Goal: Information Seeking & Learning: Learn about a topic

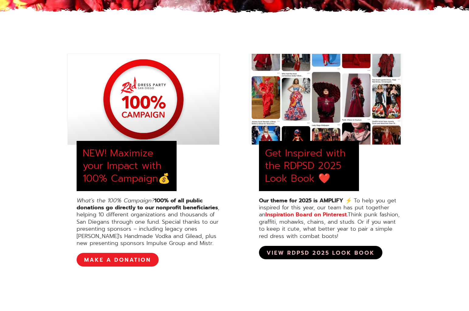
scroll to position [199, 0]
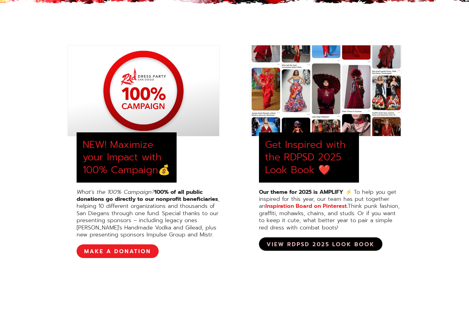
click at [298, 244] on link "View RDPSD 2025 Look Book" at bounding box center [320, 243] width 123 height 13
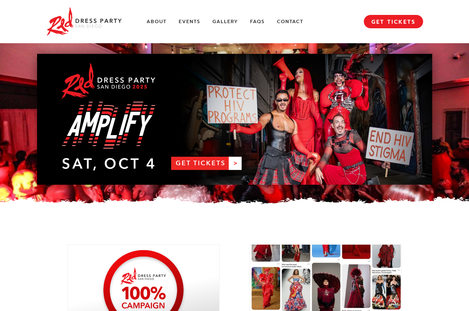
scroll to position [0, 0]
click at [200, 165] on link "RDPSD 2025 Banner" at bounding box center [234, 119] width 395 height 131
click at [160, 22] on link "About" at bounding box center [156, 22] width 20 height 6
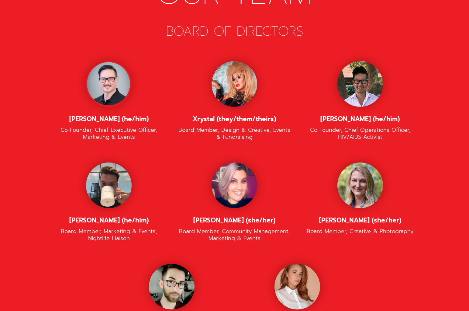
scroll to position [1275, 0]
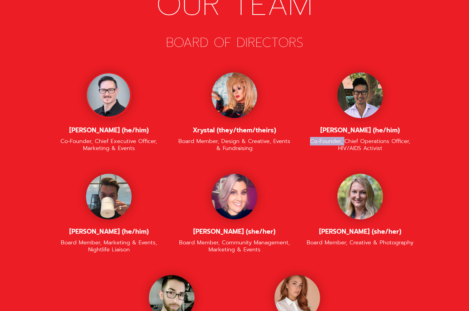
drag, startPoint x: 312, startPoint y: 114, endPoint x: 344, endPoint y: 115, distance: 31.9
click at [344, 138] on div "Co-Founder, Chief Operations Officer, HIV/AIDS Activist" at bounding box center [359, 145] width 113 height 14
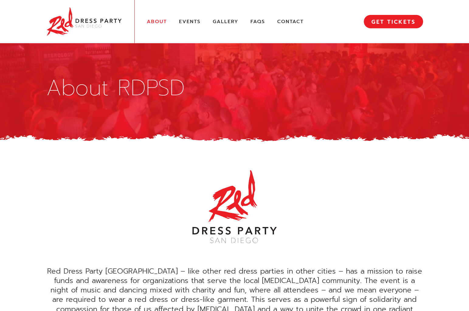
scroll to position [0, 0]
click at [193, 20] on link "Events" at bounding box center [190, 22] width 22 height 6
click at [221, 24] on link "Gallery" at bounding box center [226, 22] width 26 height 6
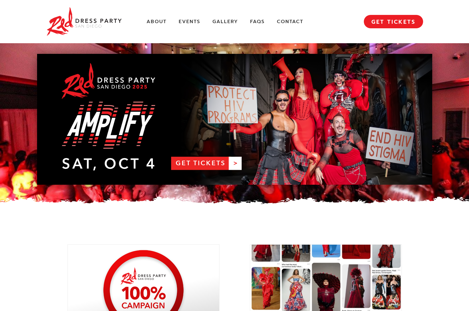
scroll to position [813, 0]
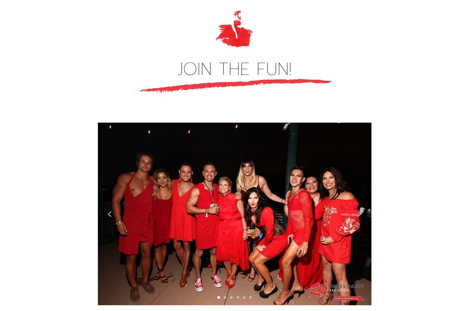
scroll to position [1626, 0]
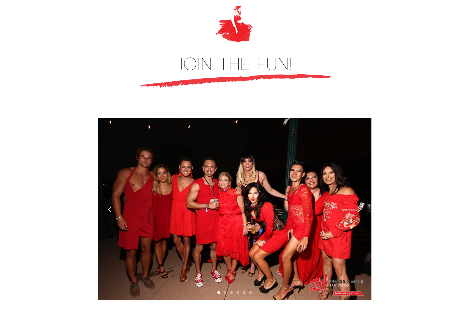
click at [365, 150] on div "next slide" at bounding box center [359, 209] width 24 height 182
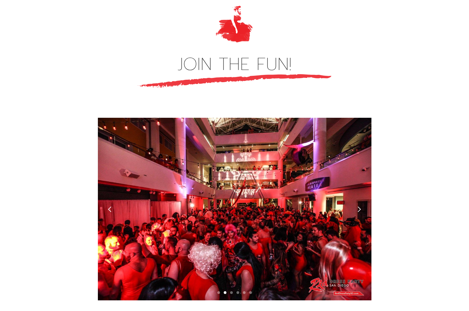
click at [365, 150] on div "next slide" at bounding box center [359, 209] width 24 height 182
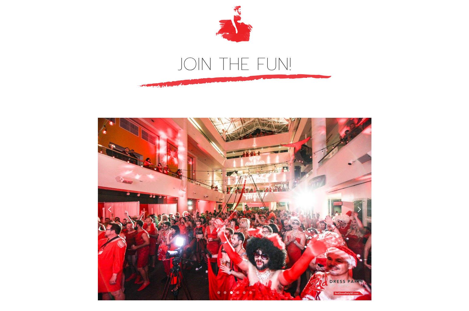
click at [365, 150] on div "next slide" at bounding box center [359, 209] width 24 height 182
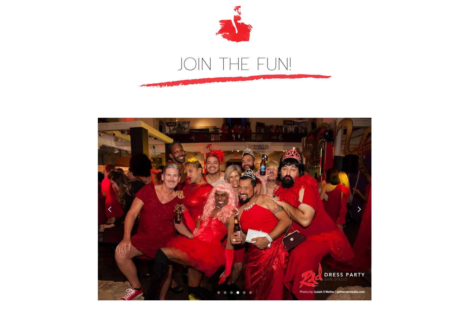
click at [364, 150] on div "next slide" at bounding box center [359, 209] width 24 height 182
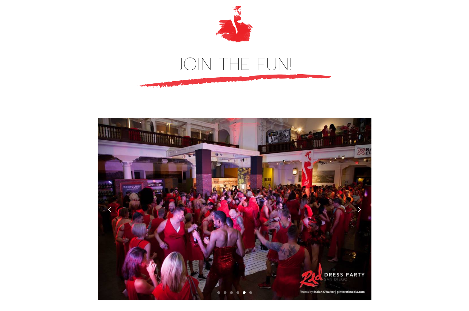
click at [364, 150] on div "next slide" at bounding box center [359, 209] width 24 height 182
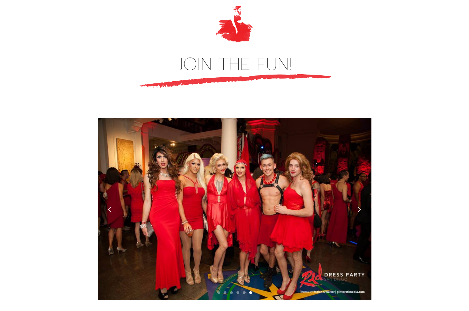
click at [364, 150] on div "next slide" at bounding box center [359, 209] width 24 height 182
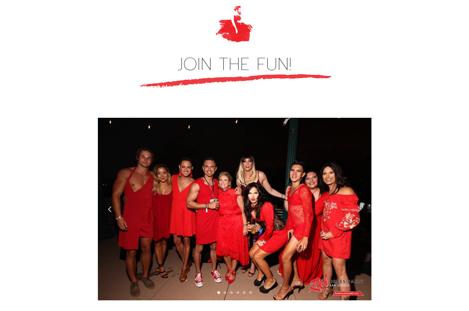
click at [364, 150] on div "next slide" at bounding box center [359, 209] width 24 height 182
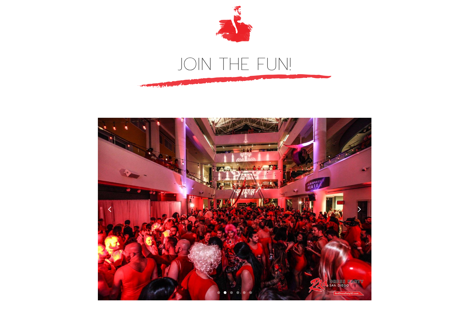
click at [364, 150] on div "next slide" at bounding box center [359, 209] width 24 height 182
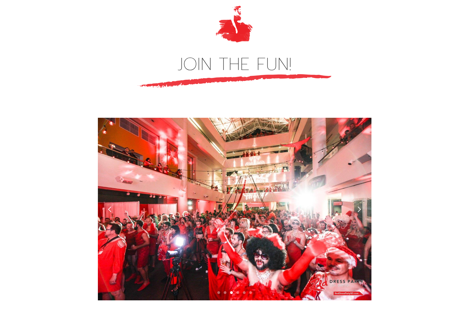
click at [364, 150] on div "next slide" at bounding box center [359, 209] width 24 height 182
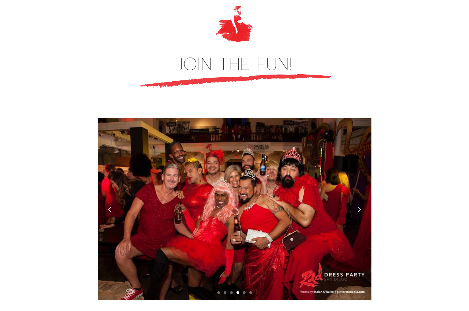
click at [364, 150] on div "next slide" at bounding box center [359, 209] width 24 height 182
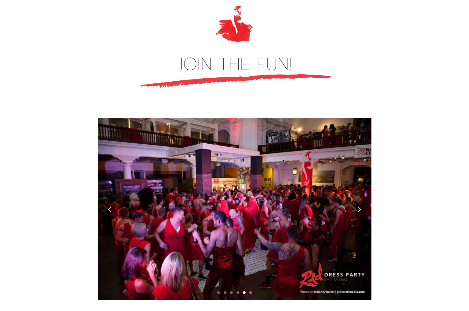
click at [364, 150] on div "next slide" at bounding box center [359, 209] width 24 height 182
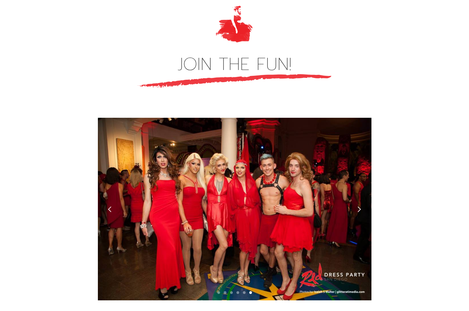
click at [364, 150] on div "next slide" at bounding box center [359, 209] width 24 height 182
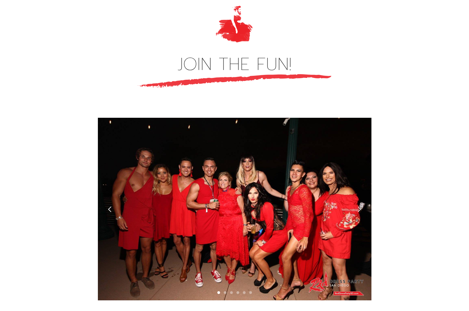
click at [364, 150] on div "next slide" at bounding box center [359, 209] width 24 height 182
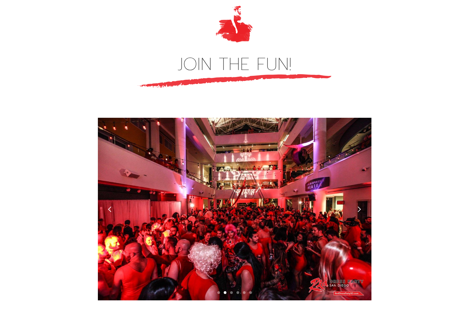
click at [364, 150] on div "next slide" at bounding box center [359, 209] width 24 height 182
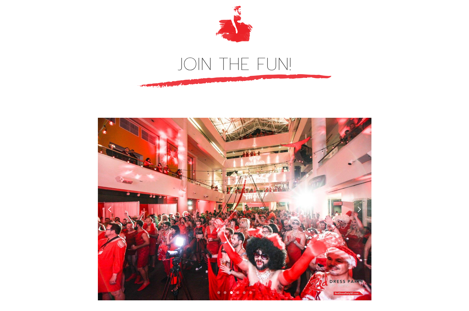
click at [364, 150] on div "next slide" at bounding box center [359, 209] width 24 height 182
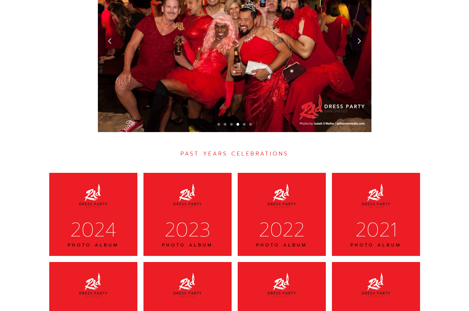
scroll to position [1835, 0]
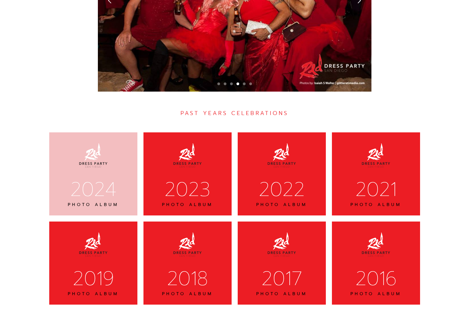
click at [105, 177] on div "2024" at bounding box center [93, 189] width 72 height 25
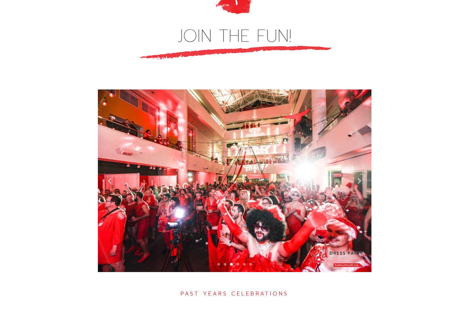
scroll to position [1654, 0]
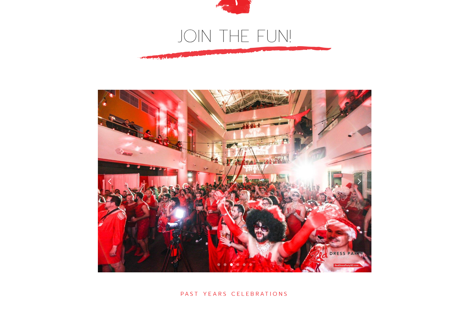
click at [359, 178] on div "next slide" at bounding box center [359, 181] width 6 height 6
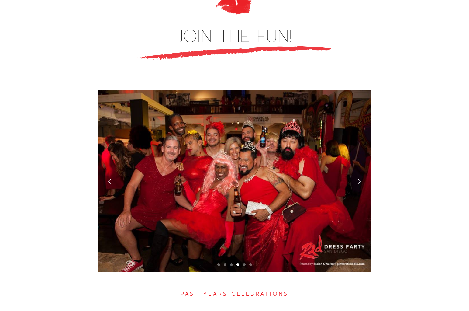
click at [360, 178] on div "next slide" at bounding box center [359, 181] width 6 height 6
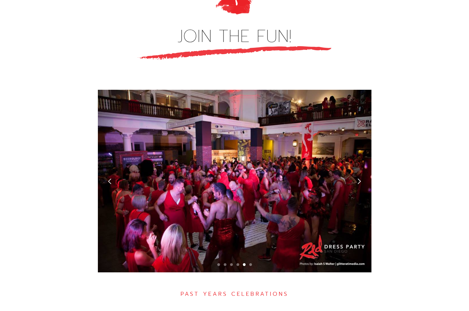
click at [360, 178] on div "next slide" at bounding box center [359, 181] width 6 height 6
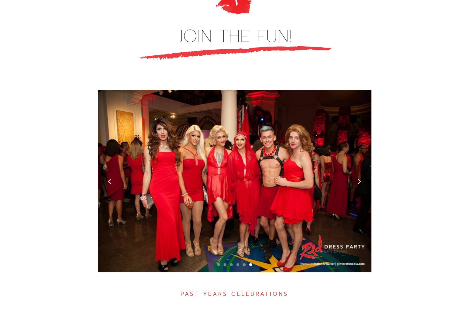
click at [360, 178] on div "next slide" at bounding box center [359, 181] width 6 height 6
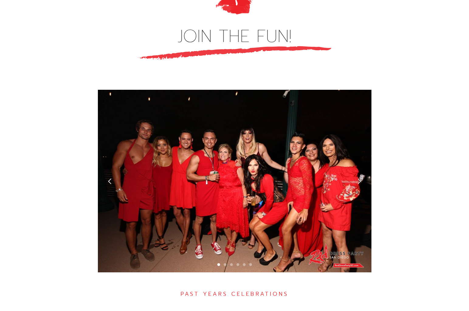
click at [360, 178] on div "next slide" at bounding box center [359, 181] width 6 height 6
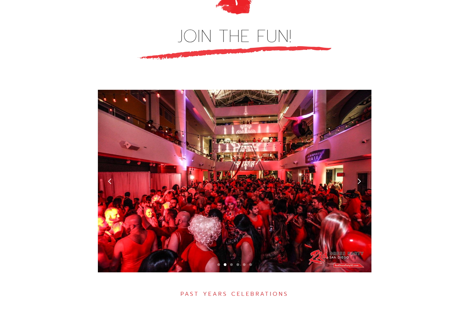
click at [360, 178] on div "next slide" at bounding box center [359, 181] width 6 height 6
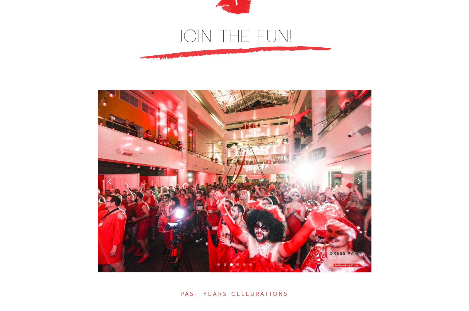
click at [360, 178] on div "next slide" at bounding box center [359, 181] width 6 height 6
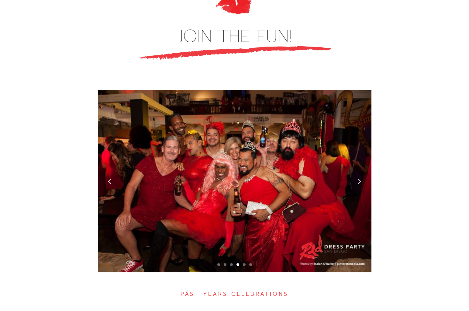
click at [360, 178] on div "next slide" at bounding box center [359, 181] width 6 height 6
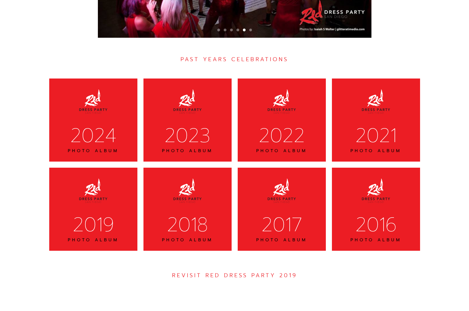
scroll to position [1880, 0]
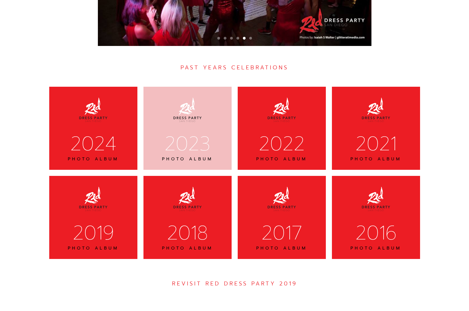
click at [172, 131] on div "2023" at bounding box center [187, 143] width 72 height 25
